Goal: Information Seeking & Learning: Check status

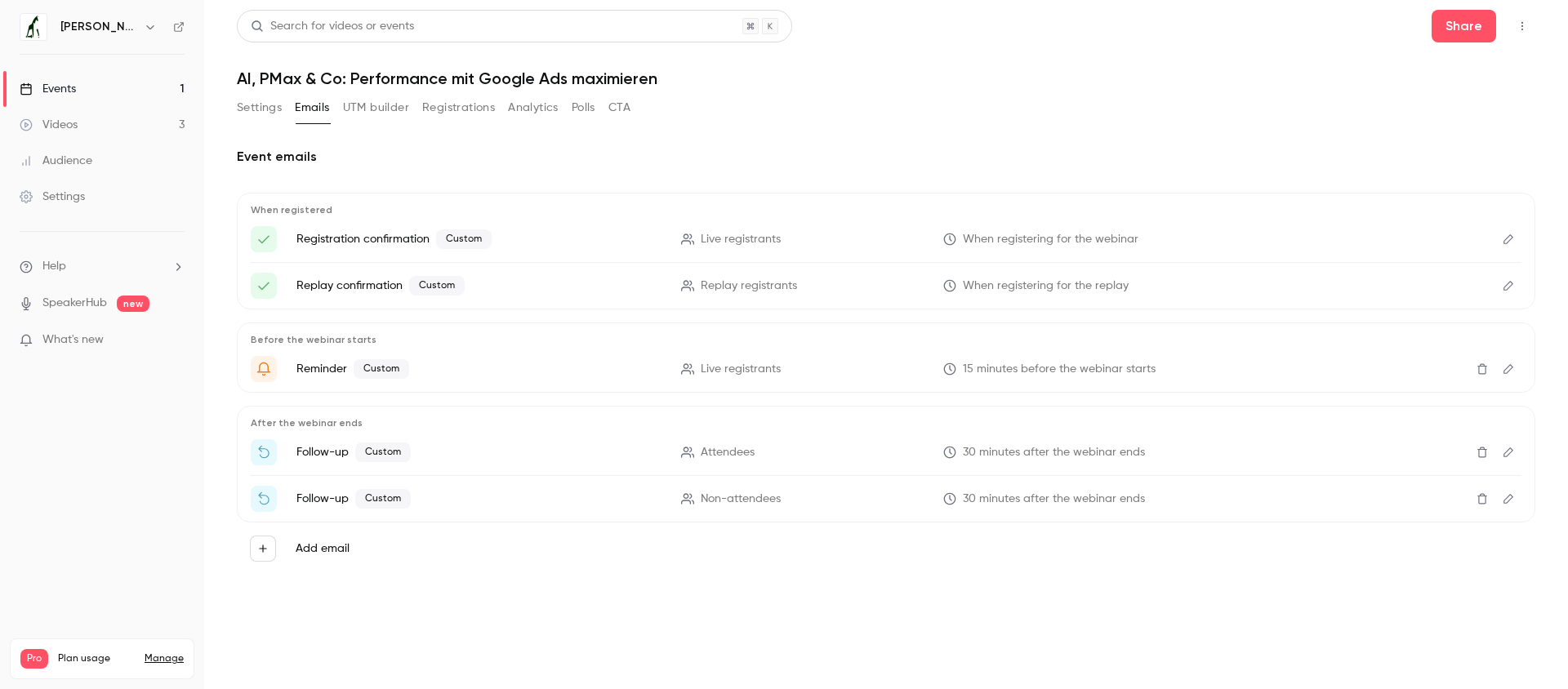
click at [272, 115] on button "Settings" at bounding box center [259, 107] width 45 height 26
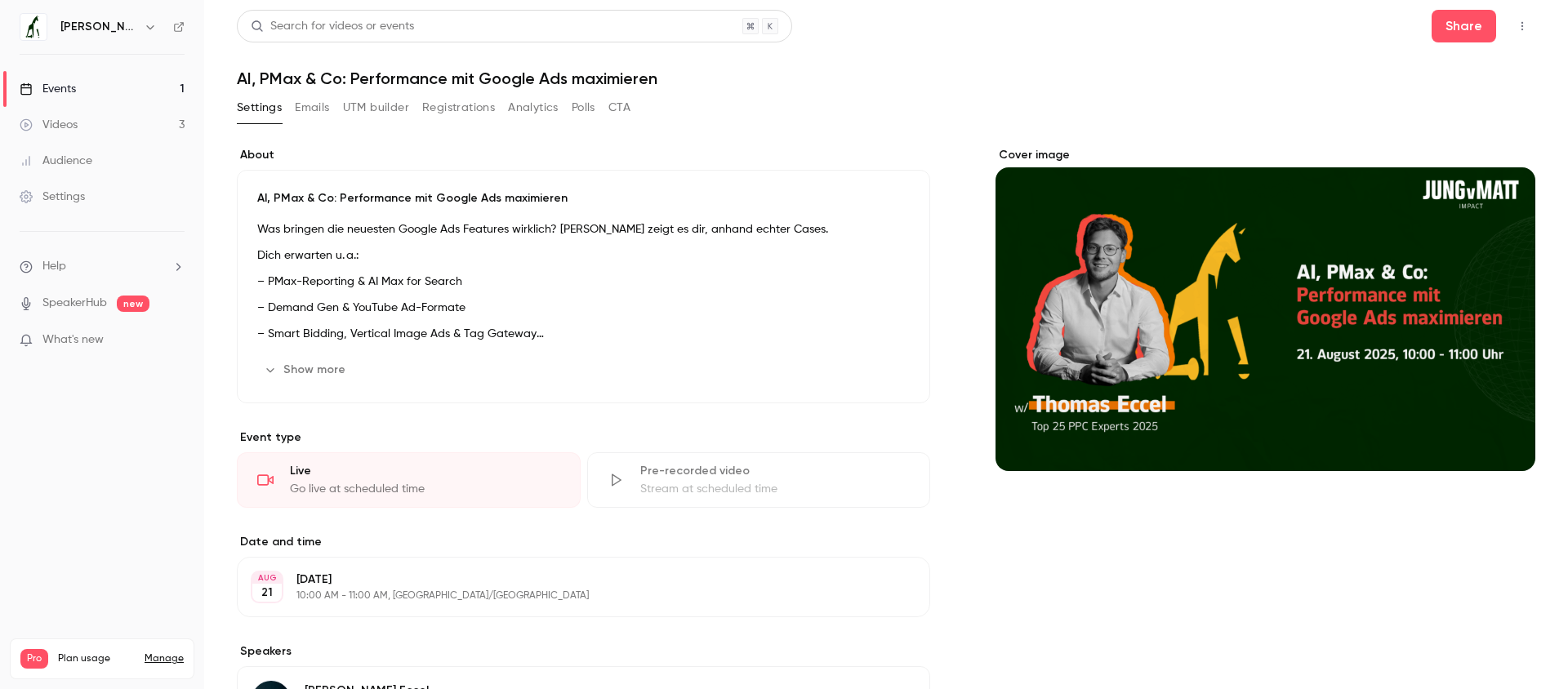
click at [73, 84] on div "Events" at bounding box center [48, 89] width 57 height 16
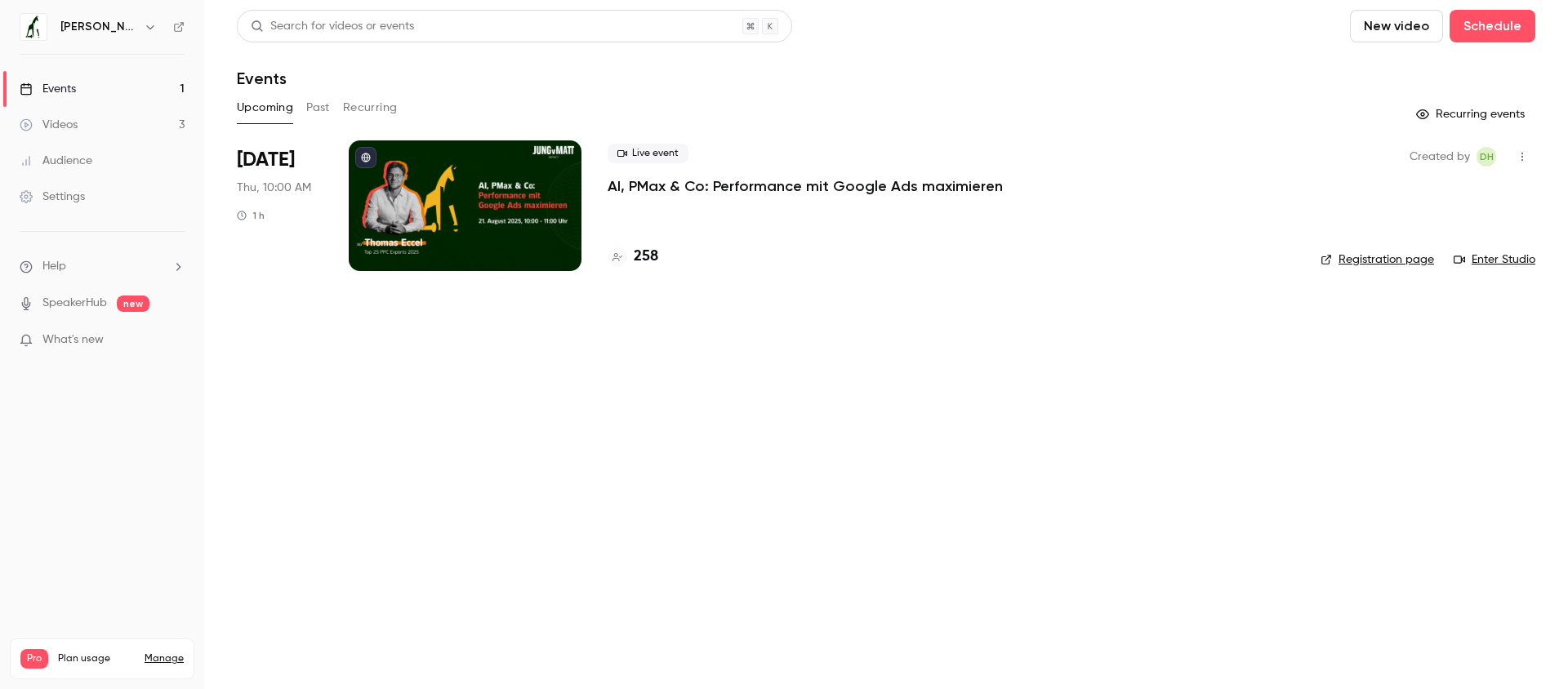
click at [644, 257] on h4 "258" at bounding box center [646, 256] width 25 height 22
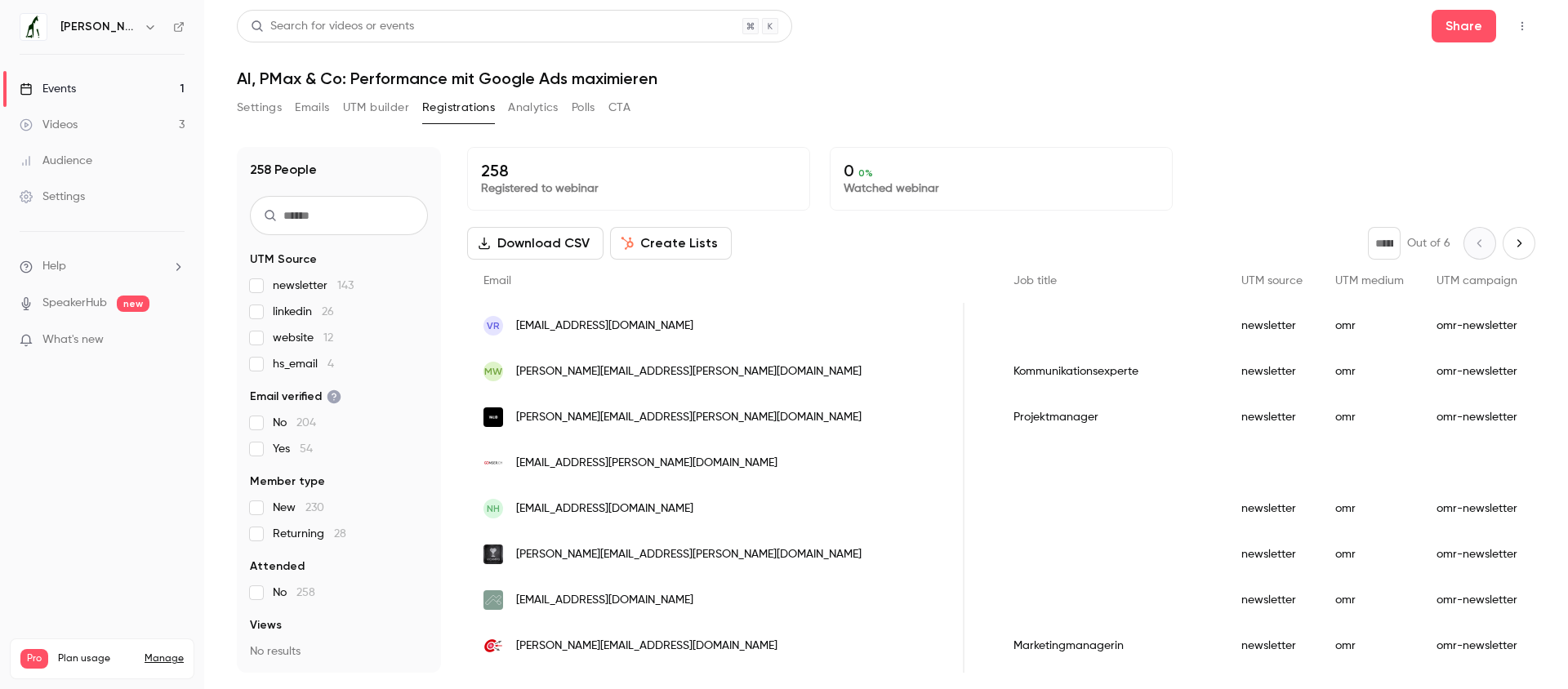
click at [101, 128] on link "Videos 3" at bounding box center [102, 124] width 205 height 36
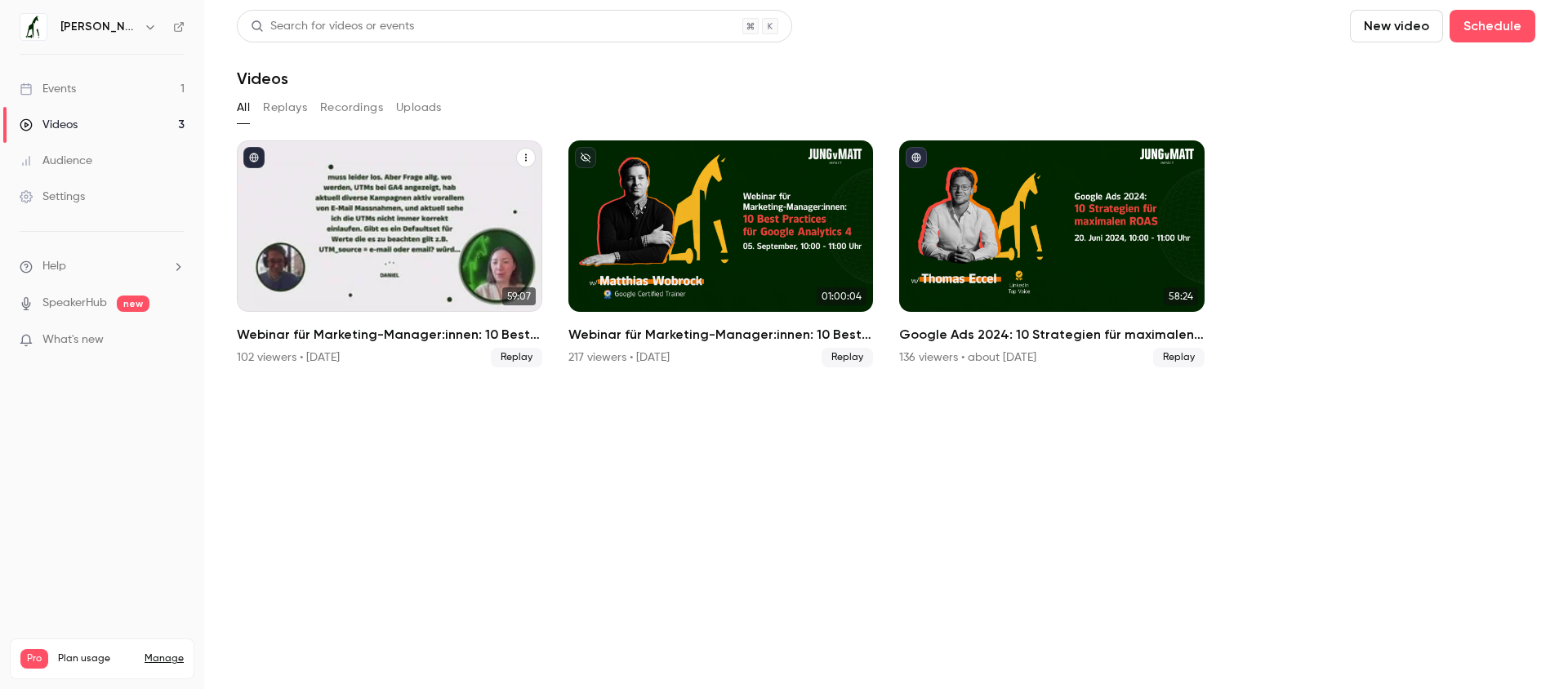
click at [387, 341] on h2 "Webinar für Marketing-Manager:innen: 10 Best Practices für Google Analytics 4" at bounding box center [389, 335] width 305 height 20
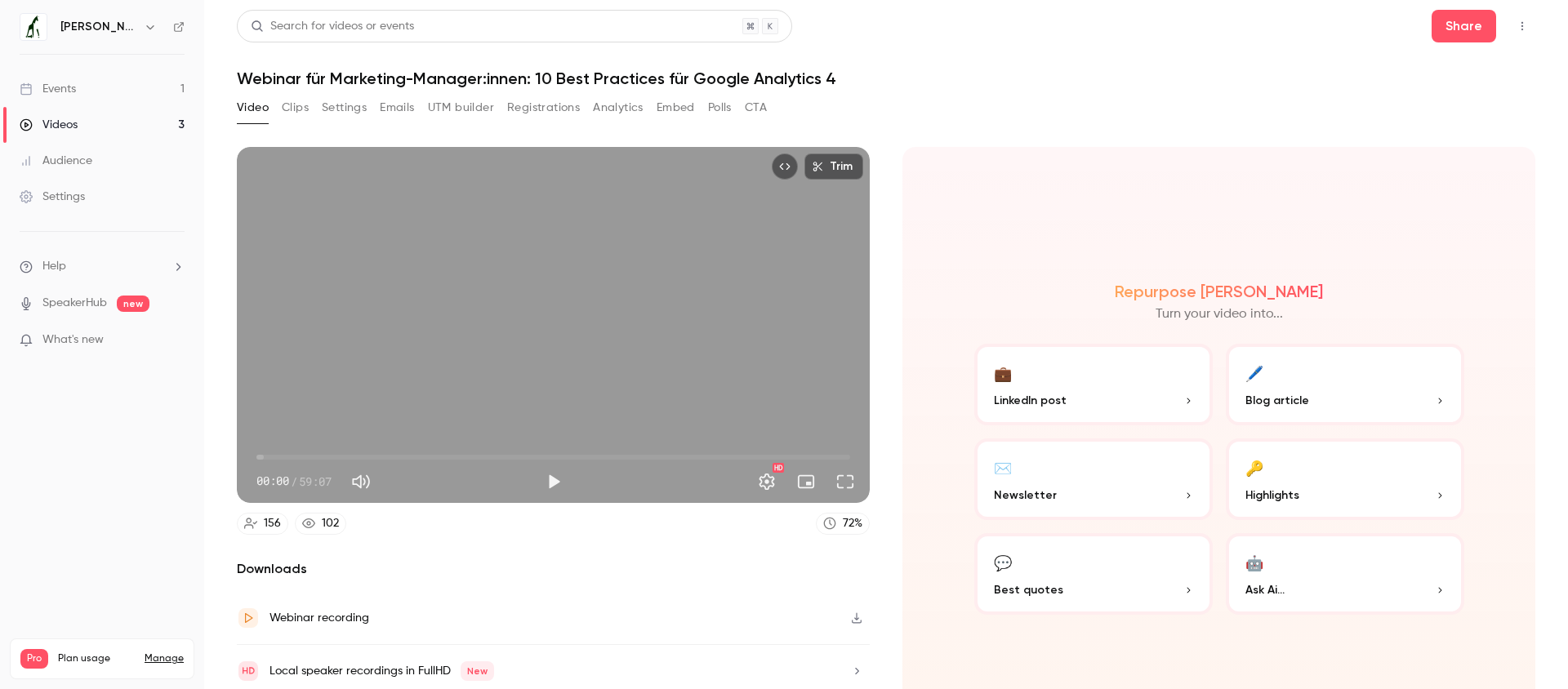
click at [543, 119] on button "Registrations" at bounding box center [543, 107] width 73 height 26
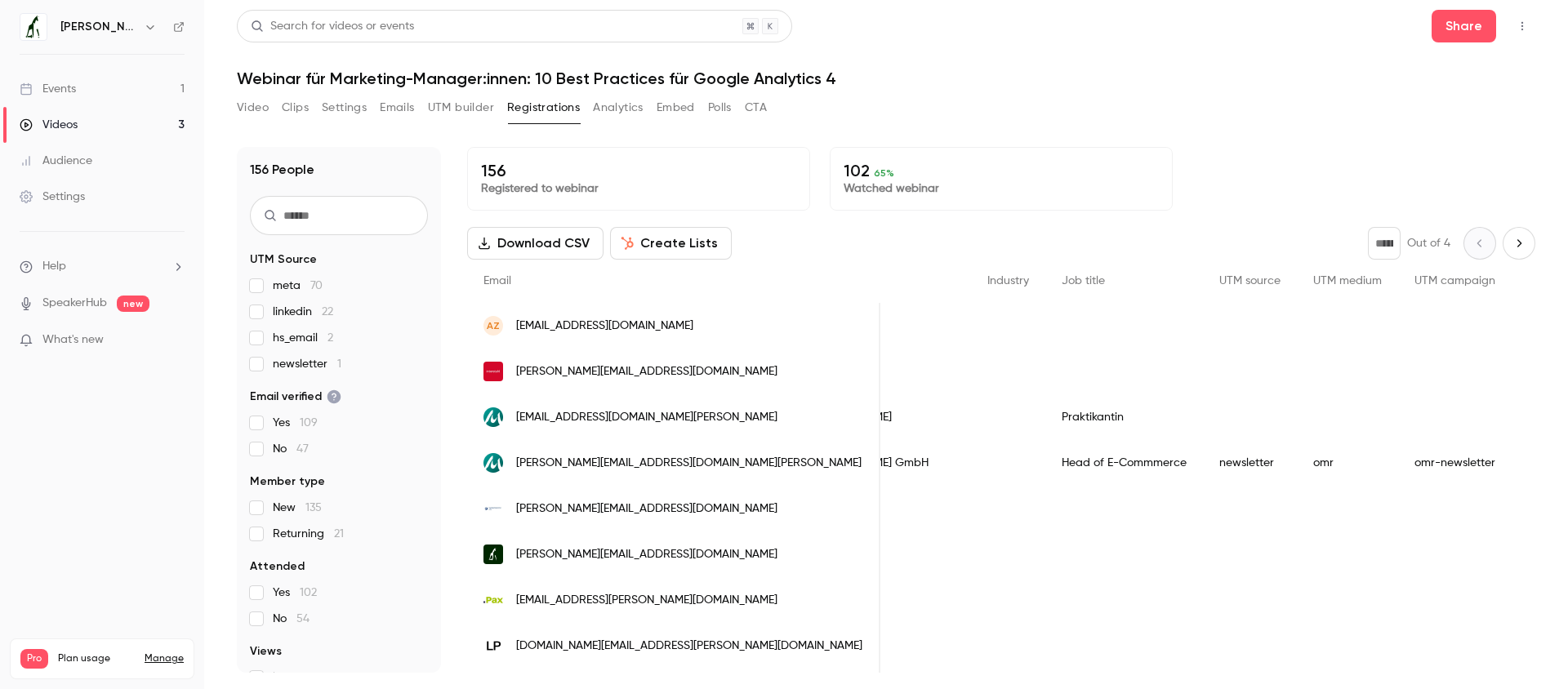
scroll to position [0, 687]
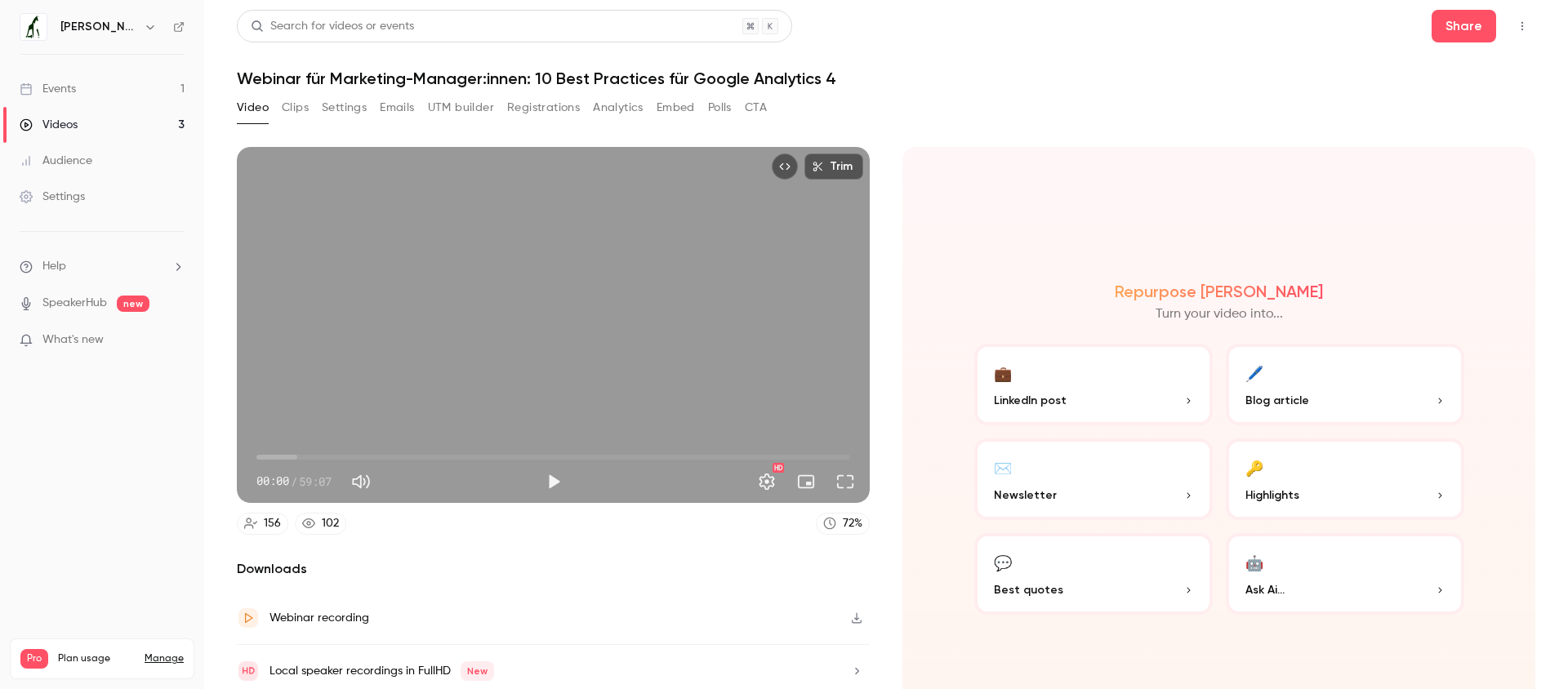
click at [112, 127] on link "Videos 3" at bounding box center [102, 124] width 205 height 36
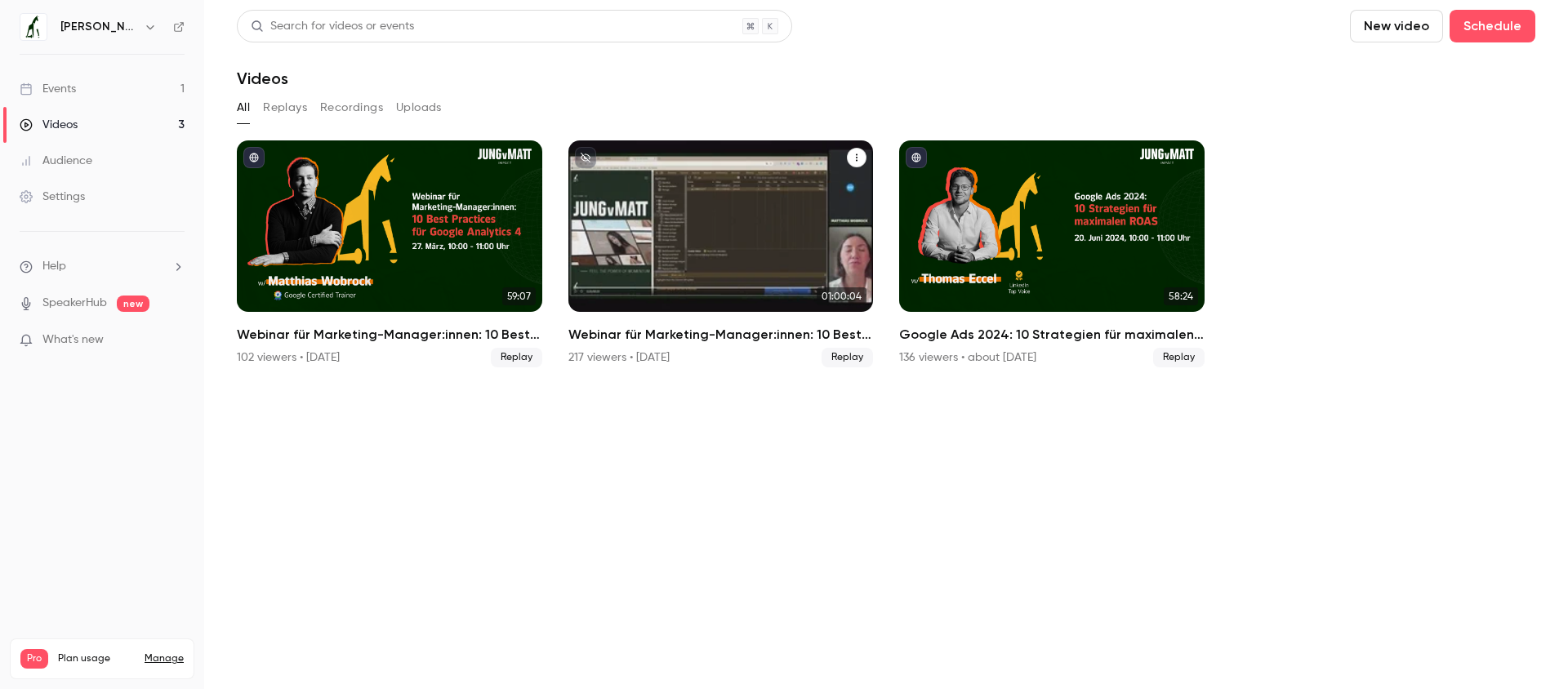
click at [713, 339] on h2 "Webinar für Marketing-Manager:innen: 10 Best Practices für Google Analytics 4" at bounding box center [721, 335] width 305 height 20
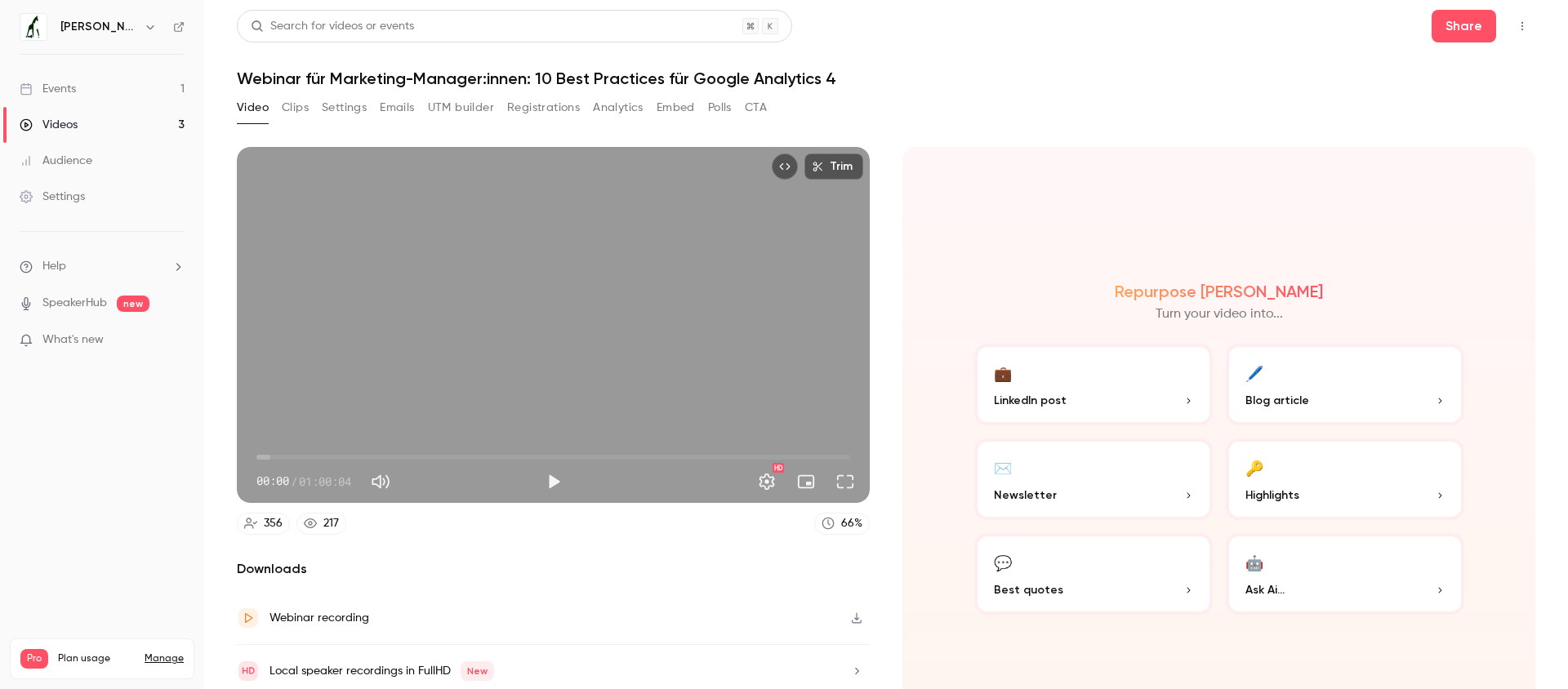
click at [518, 106] on button "Registrations" at bounding box center [543, 107] width 73 height 26
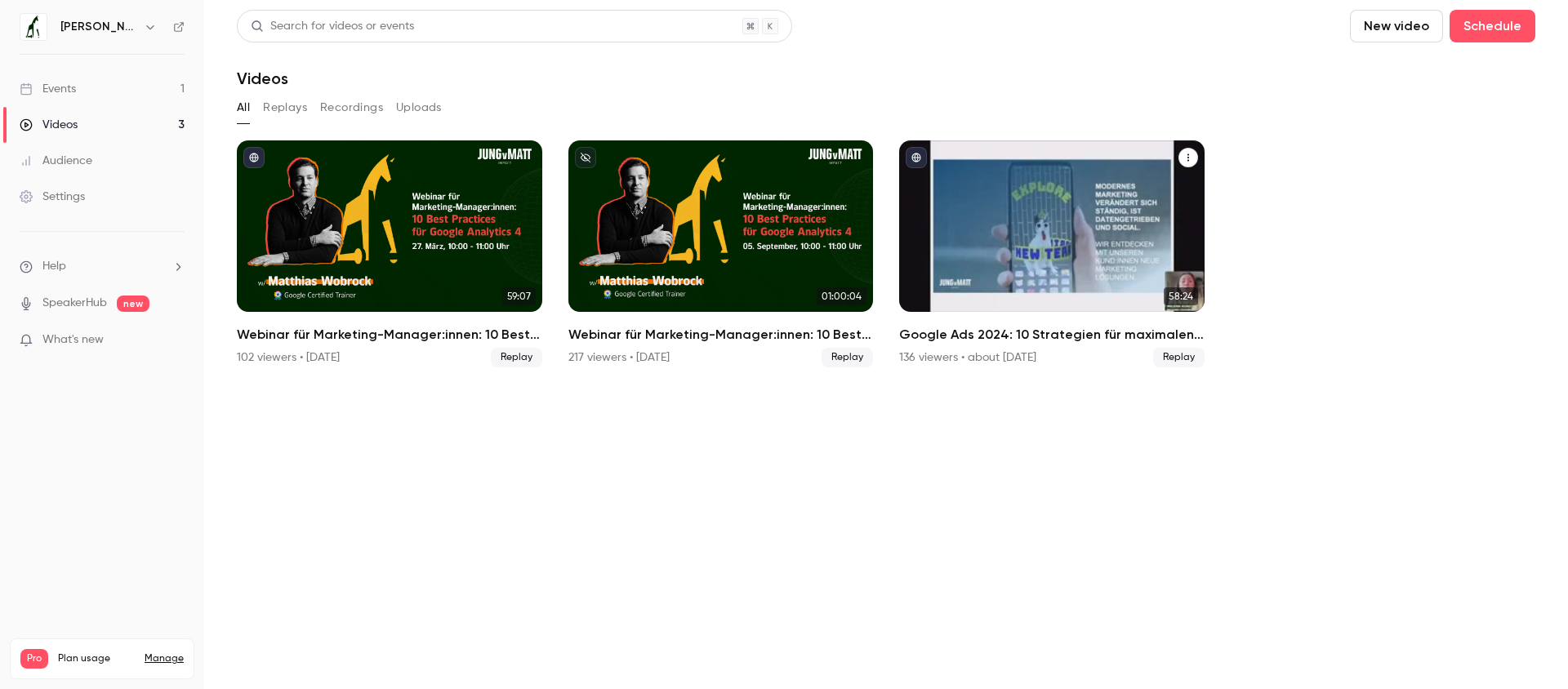
click at [995, 331] on h2 "Google Ads 2024: 10 Strategien für maximalen ROAS" at bounding box center [1052, 335] width 305 height 20
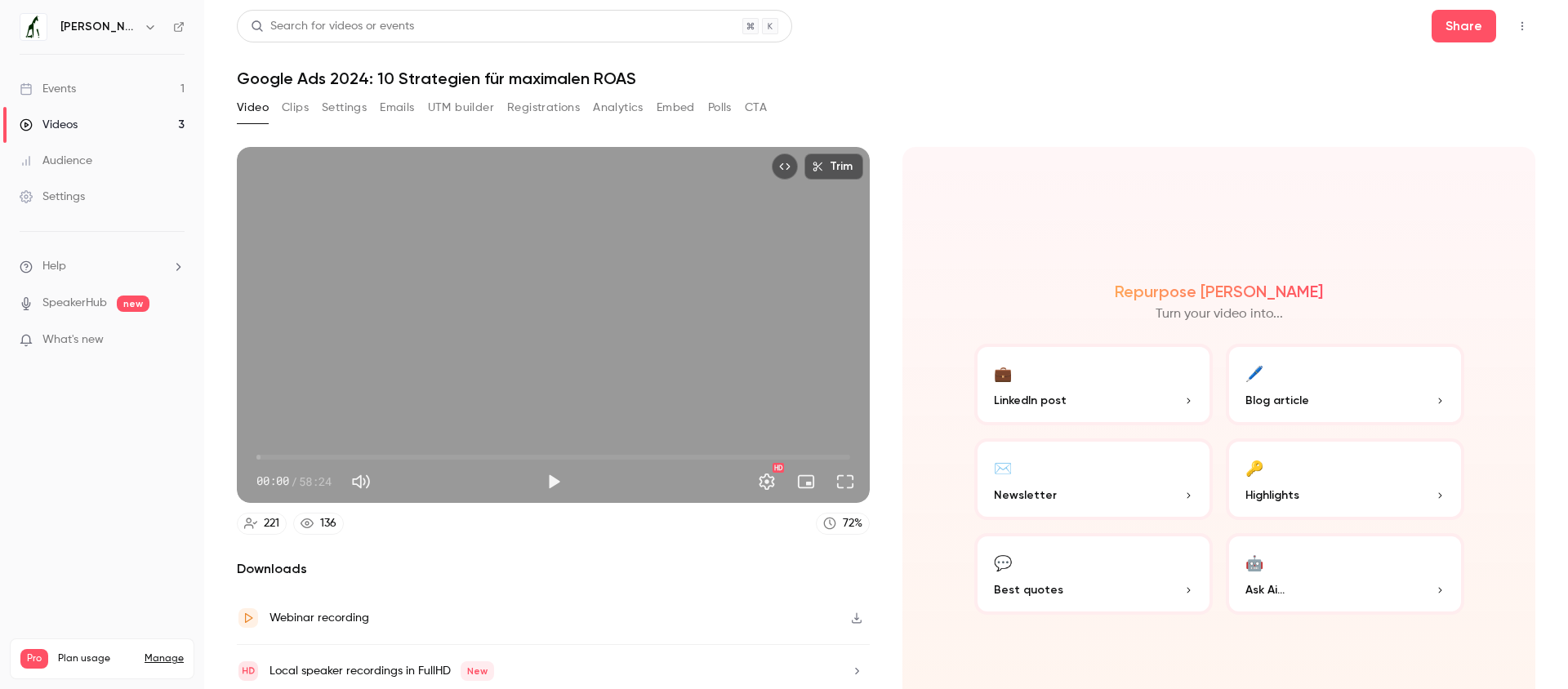
click at [516, 113] on button "Registrations" at bounding box center [543, 107] width 73 height 26
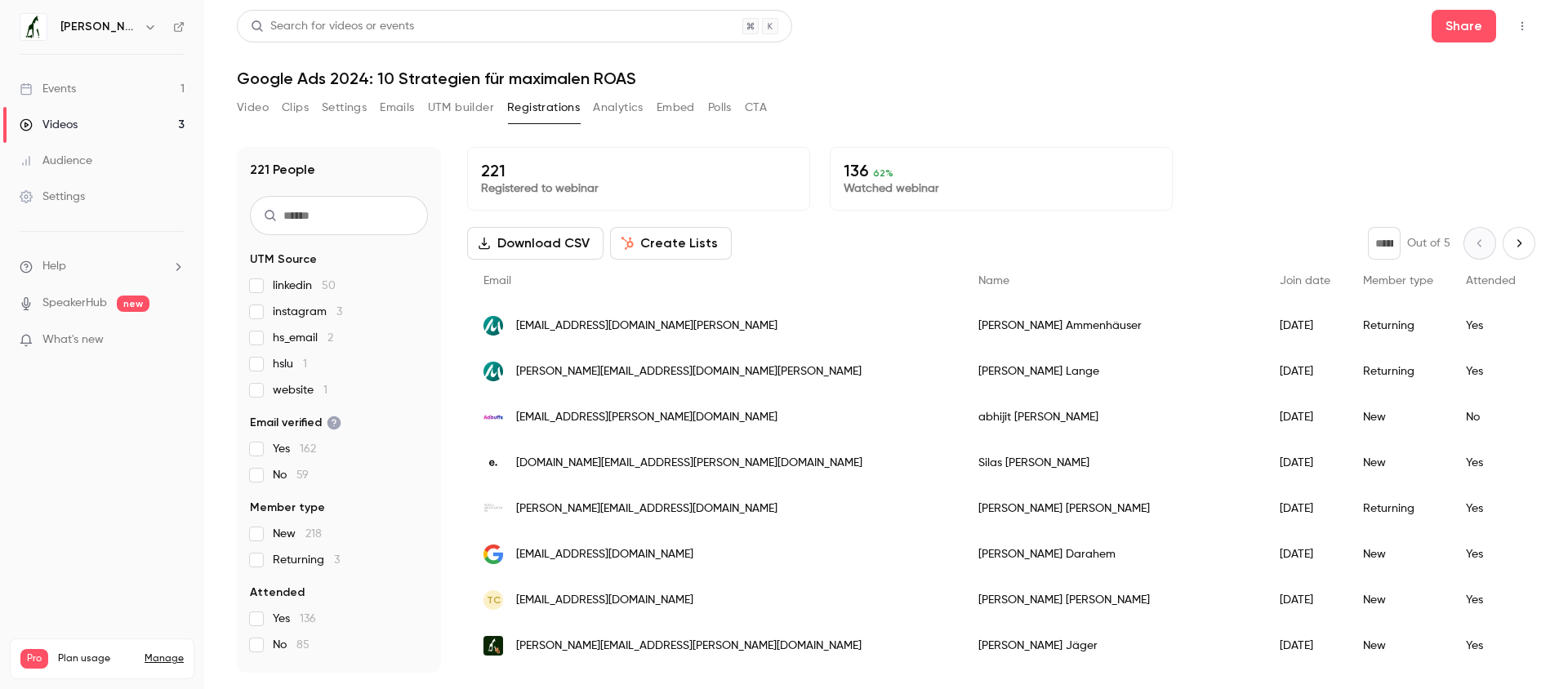
click at [101, 87] on link "Events 1" at bounding box center [102, 89] width 205 height 36
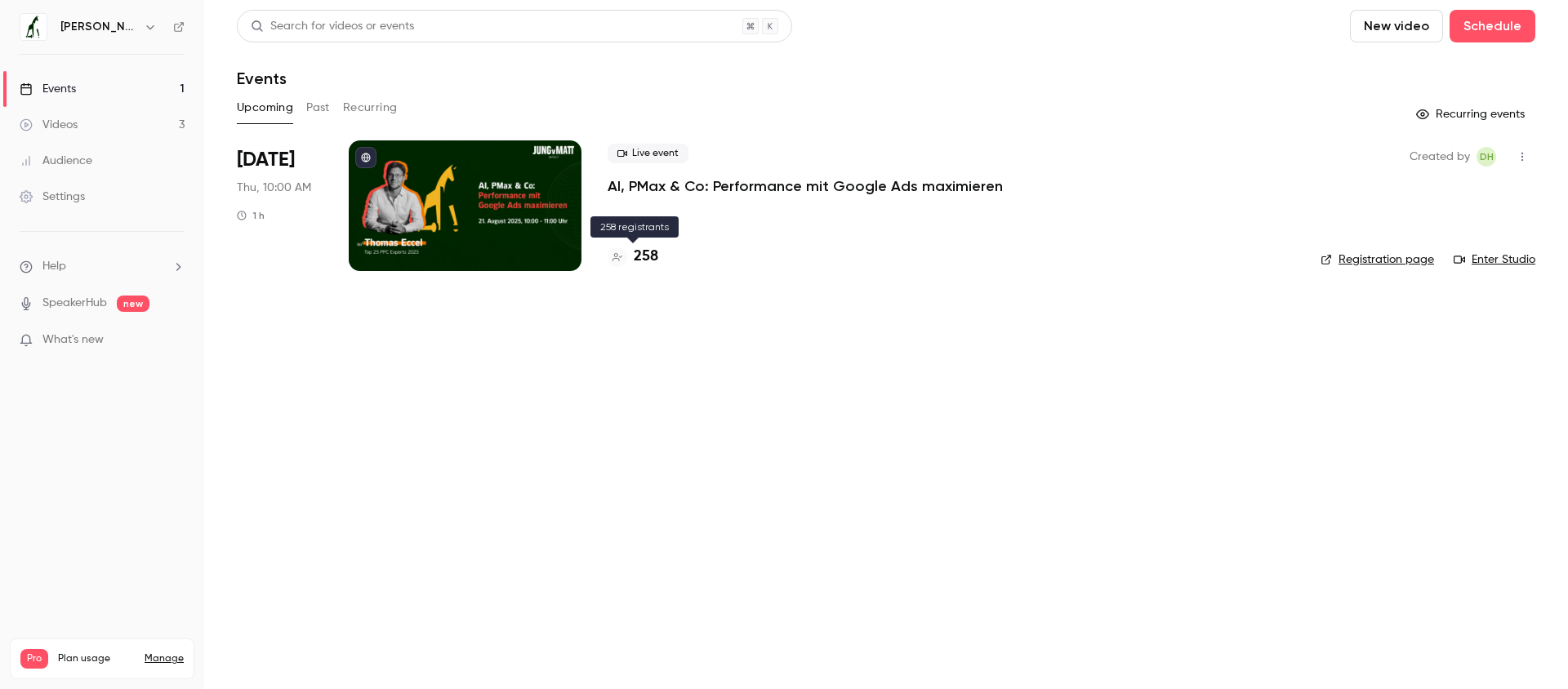
click at [641, 250] on h4 "258" at bounding box center [646, 256] width 25 height 22
